Goal: Task Accomplishment & Management: Manage account settings

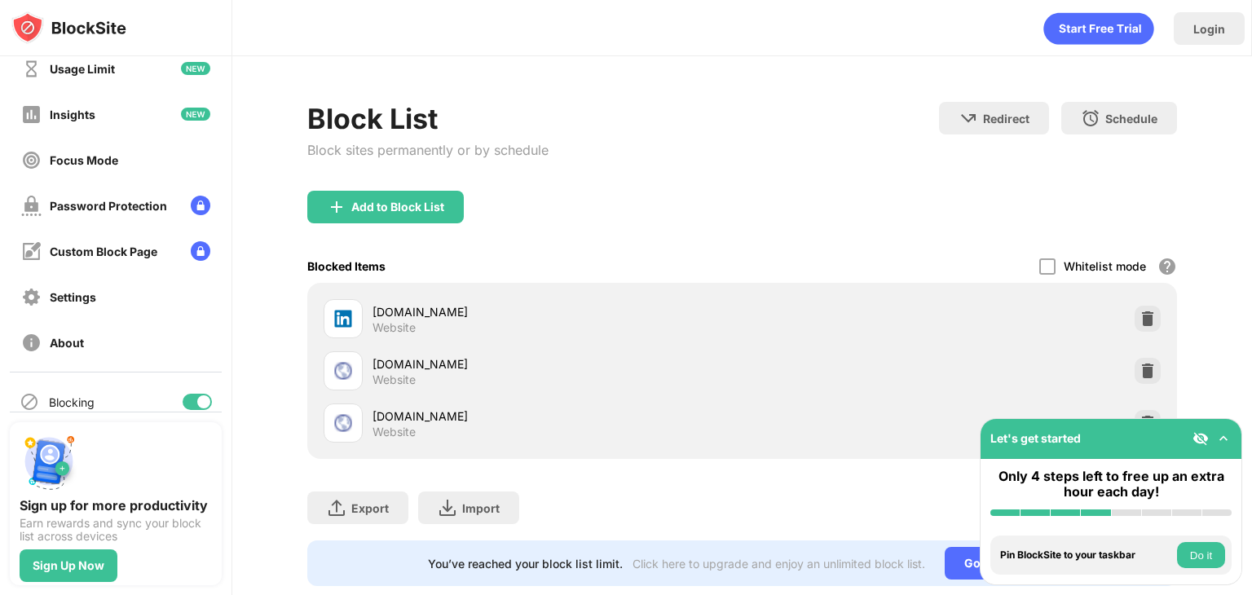
scroll to position [121, 0]
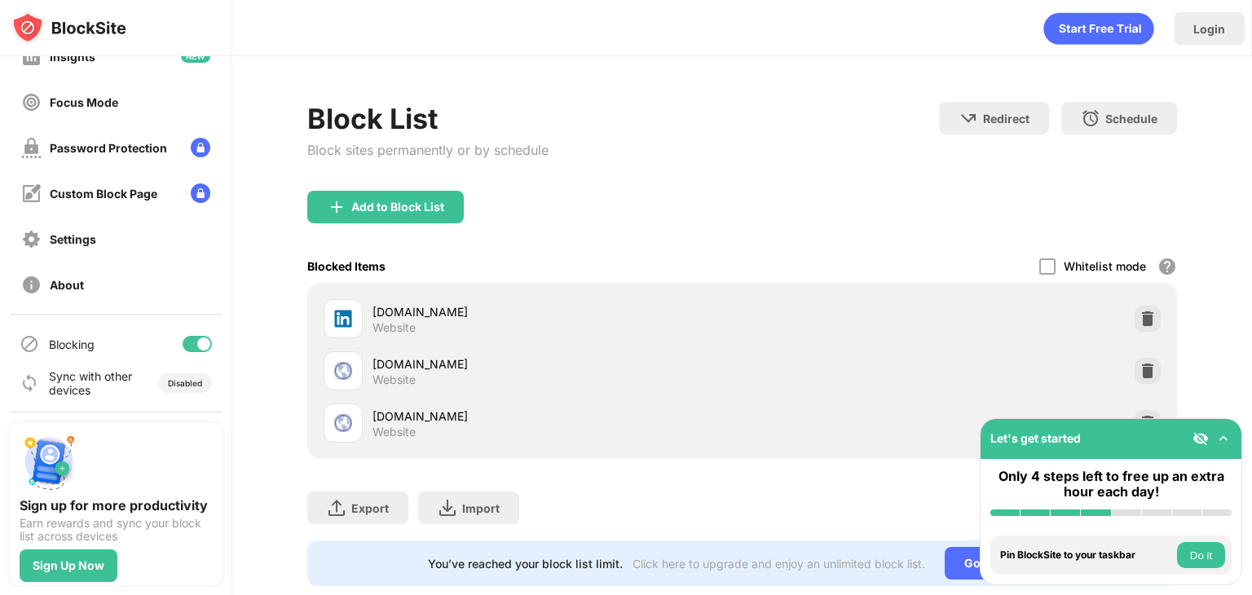
click at [192, 329] on div "Blocking" at bounding box center [116, 343] width 212 height 39
click at [185, 339] on div at bounding box center [197, 344] width 29 height 16
click at [186, 348] on div at bounding box center [197, 344] width 29 height 16
click at [197, 342] on div at bounding box center [203, 343] width 13 height 13
click at [189, 348] on div at bounding box center [197, 344] width 29 height 16
